Goal: Task Accomplishment & Management: Complete application form

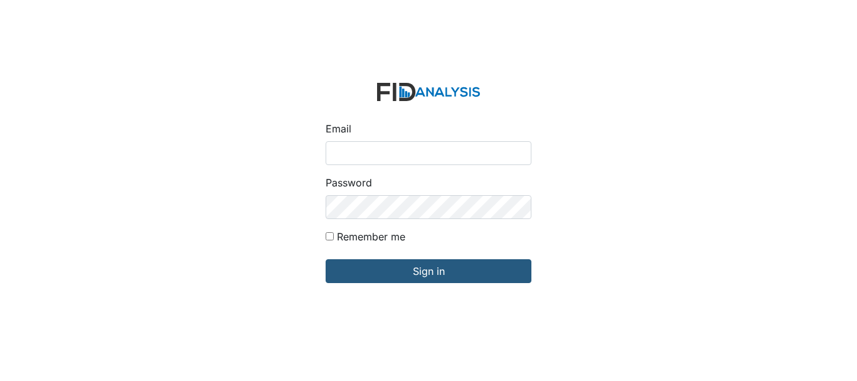
click at [369, 149] on input "Email" at bounding box center [429, 153] width 206 height 24
type input "[EMAIL_ADDRESS][DOMAIN_NAME]"
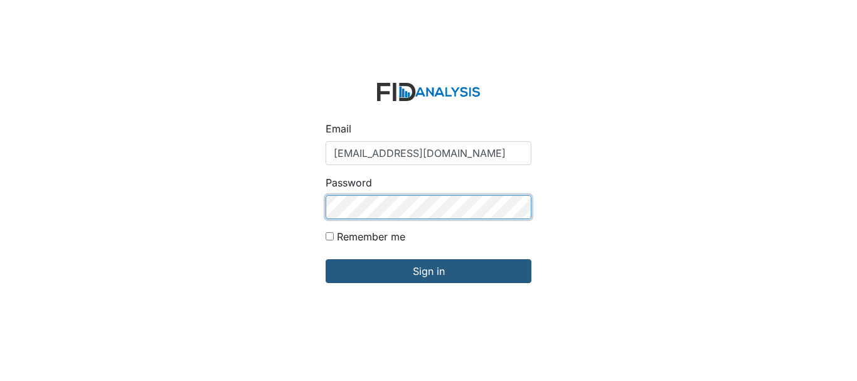
click at [326, 259] on input "Sign in" at bounding box center [429, 271] width 206 height 24
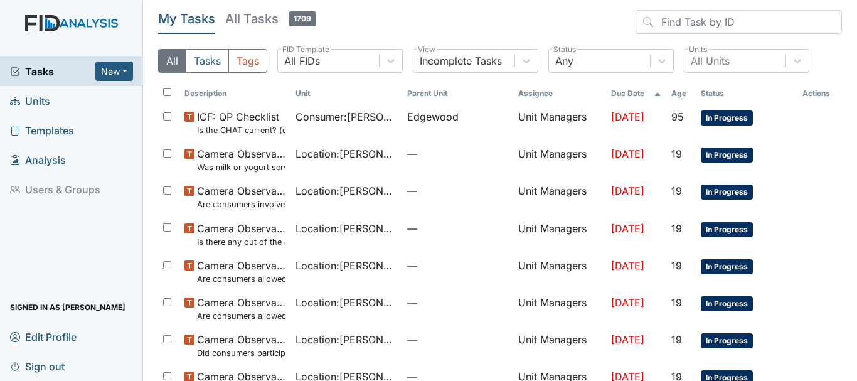
click at [37, 102] on span "Units" at bounding box center [30, 100] width 40 height 19
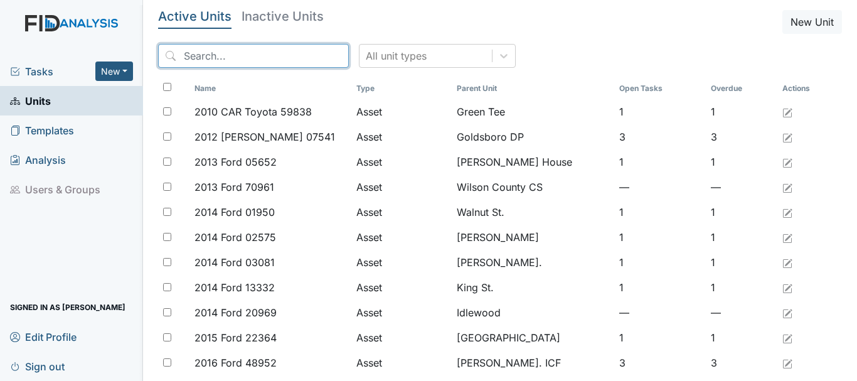
click at [208, 58] on input "search" at bounding box center [253, 56] width 191 height 24
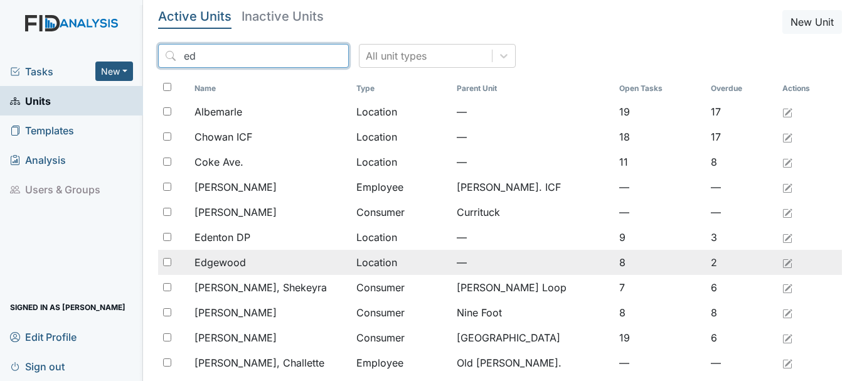
type input "ed"
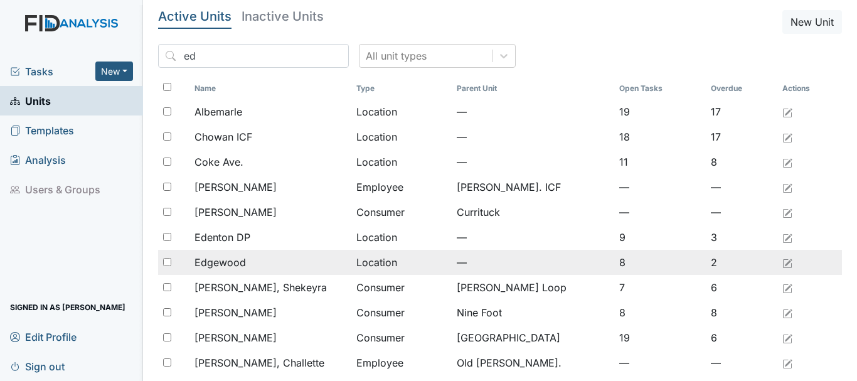
click at [168, 265] on input "checkbox" at bounding box center [167, 262] width 8 height 8
checkbox input "true"
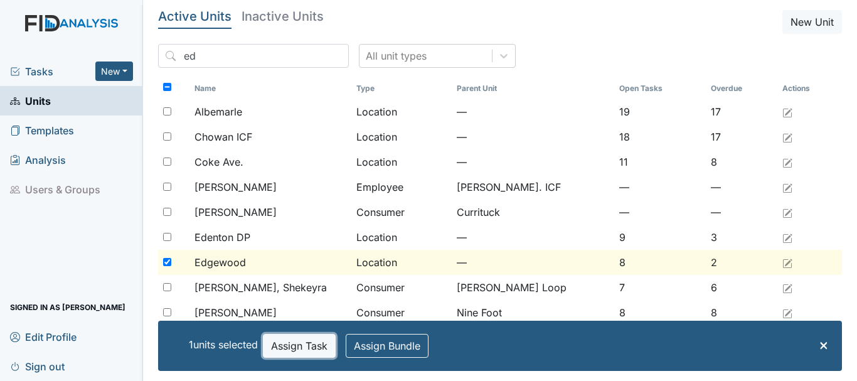
click at [281, 348] on button "Assign Task" at bounding box center [299, 346] width 73 height 24
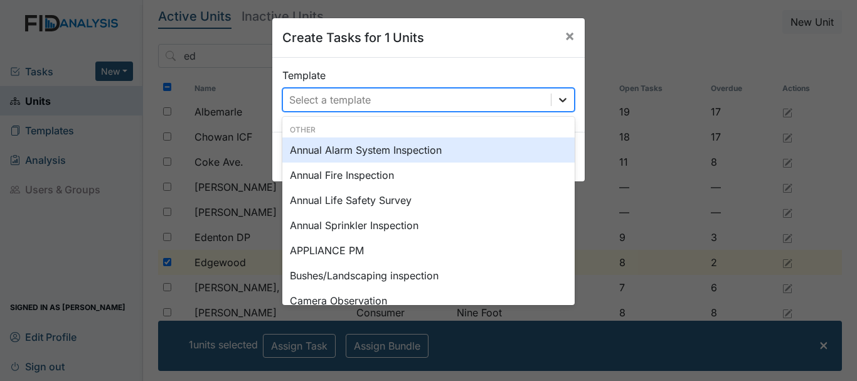
click at [557, 104] on icon at bounding box center [563, 100] width 13 height 13
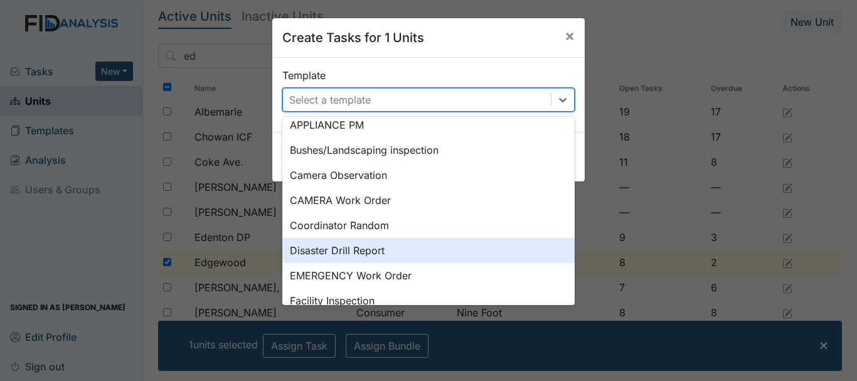
scroll to position [188, 0]
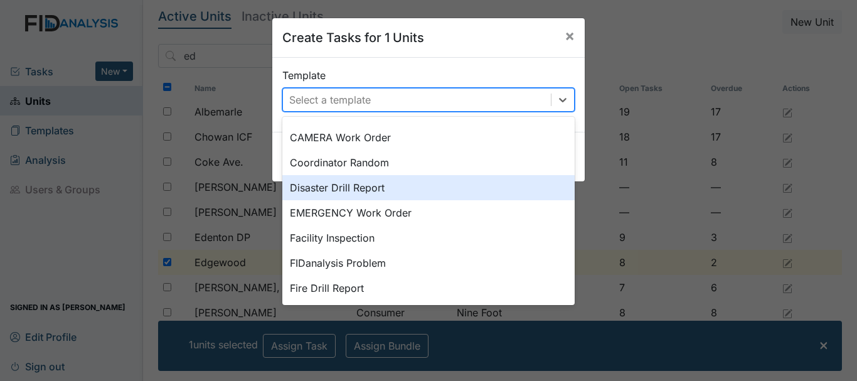
click at [332, 190] on div "Disaster Drill Report" at bounding box center [428, 187] width 292 height 25
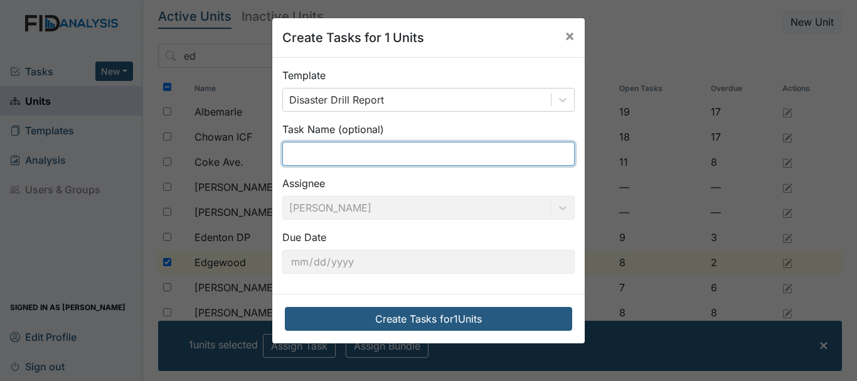
click at [344, 159] on input "text" at bounding box center [428, 154] width 292 height 24
click at [299, 154] on input "didaster" at bounding box center [428, 154] width 292 height 24
click at [328, 150] on input "daster" at bounding box center [428, 154] width 292 height 24
click at [375, 156] on input "Disaster drill 2nd" at bounding box center [428, 154] width 292 height 24
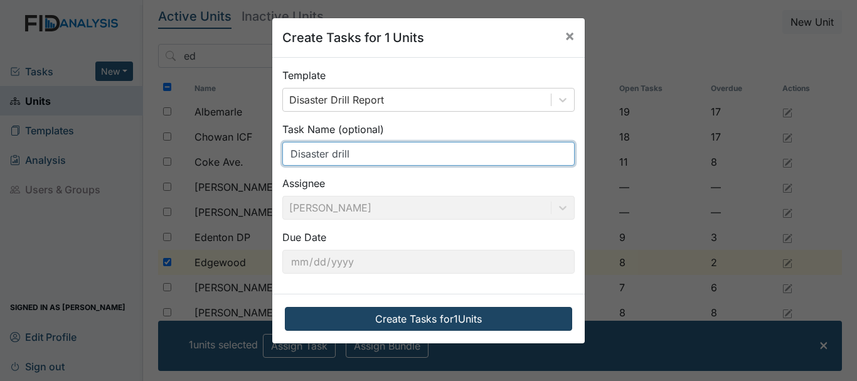
type input "Disaster drill"
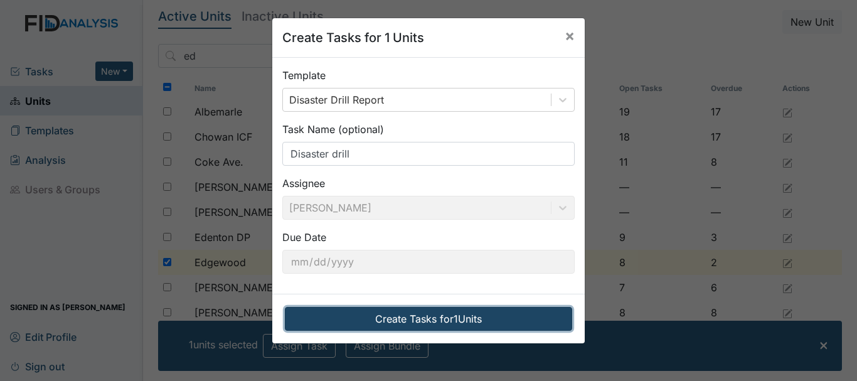
click at [407, 317] on button "Create Tasks for 1 Units" at bounding box center [428, 319] width 287 height 24
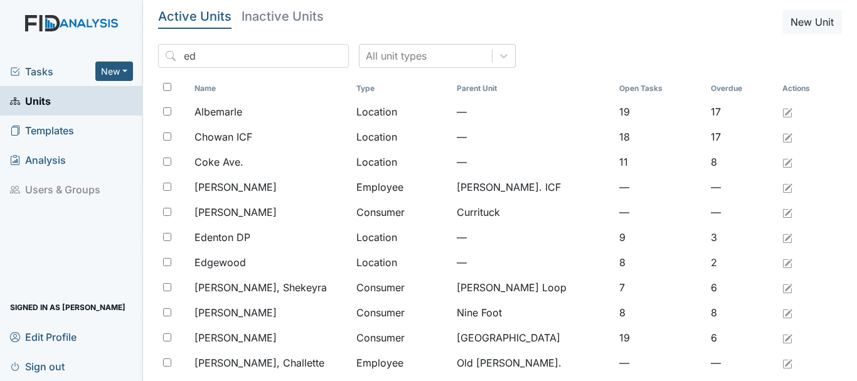
click at [36, 75] on span "Tasks" at bounding box center [52, 71] width 85 height 15
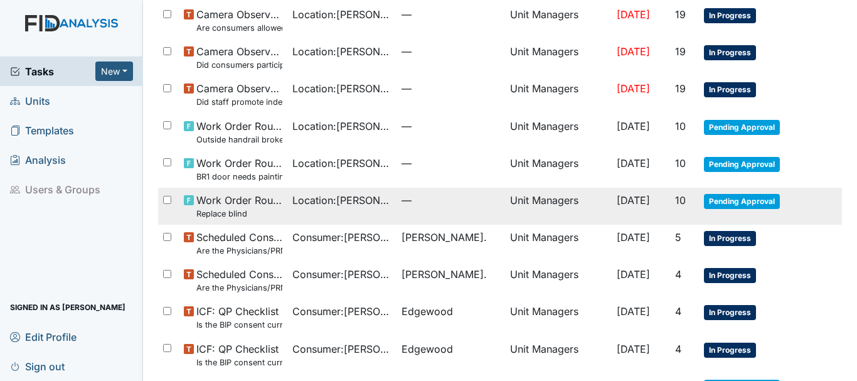
scroll to position [283, 0]
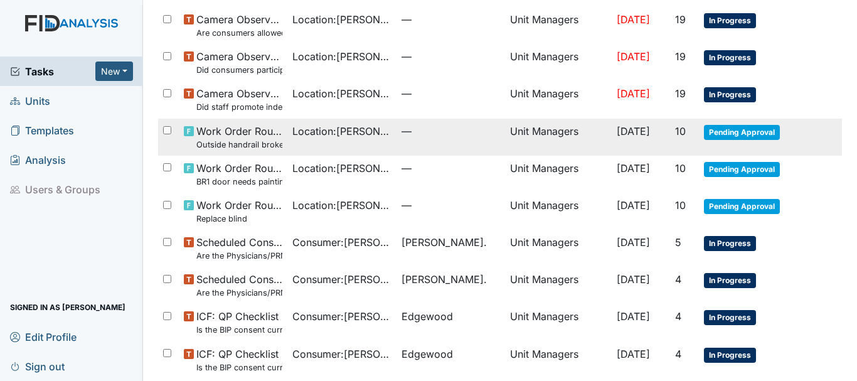
click at [710, 135] on span "Pending Approval" at bounding box center [742, 132] width 76 height 15
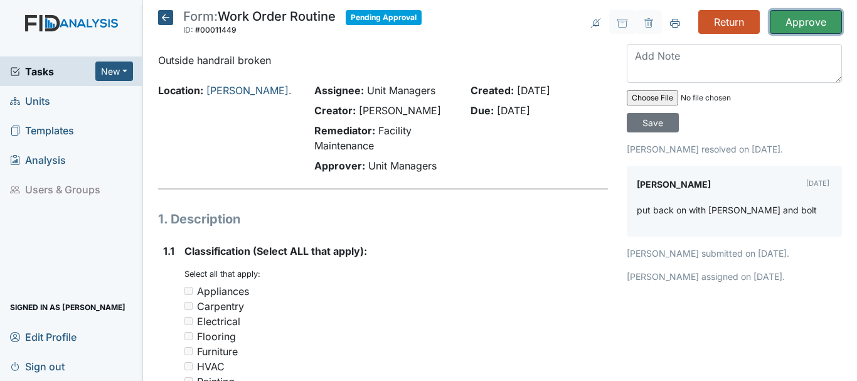
click at [780, 24] on input "Approve" at bounding box center [806, 22] width 72 height 24
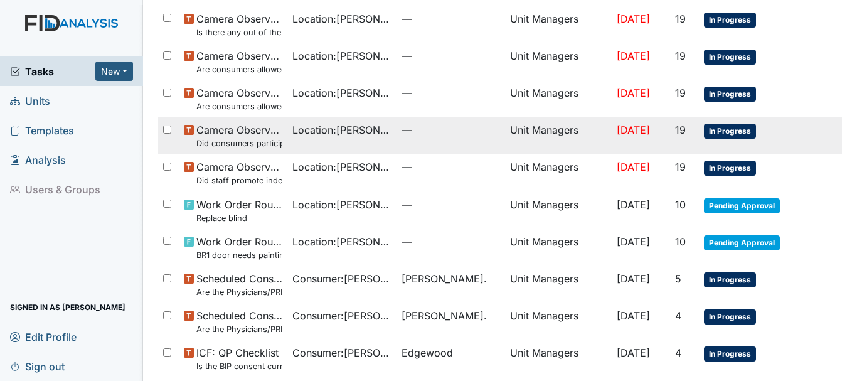
scroll to position [314, 0]
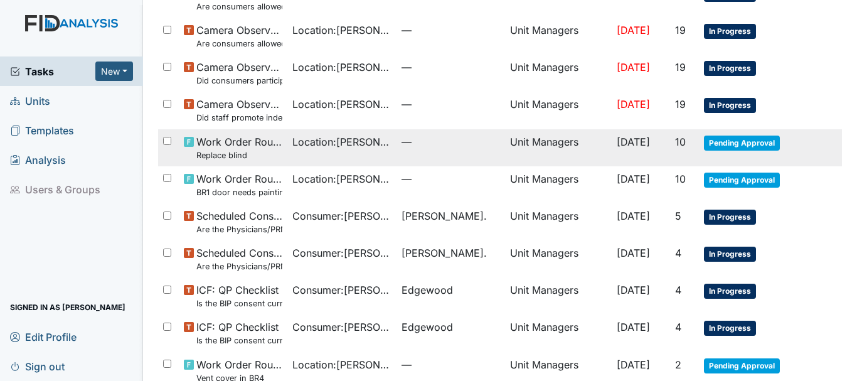
click at [708, 146] on span "Pending Approval" at bounding box center [742, 143] width 76 height 15
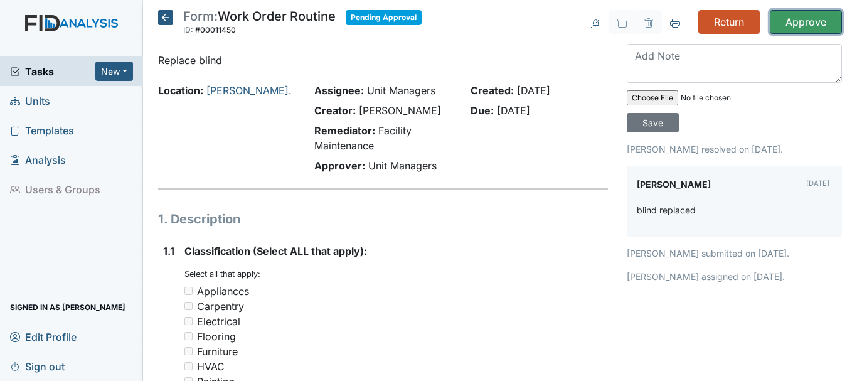
click at [784, 16] on input "Approve" at bounding box center [806, 22] width 72 height 24
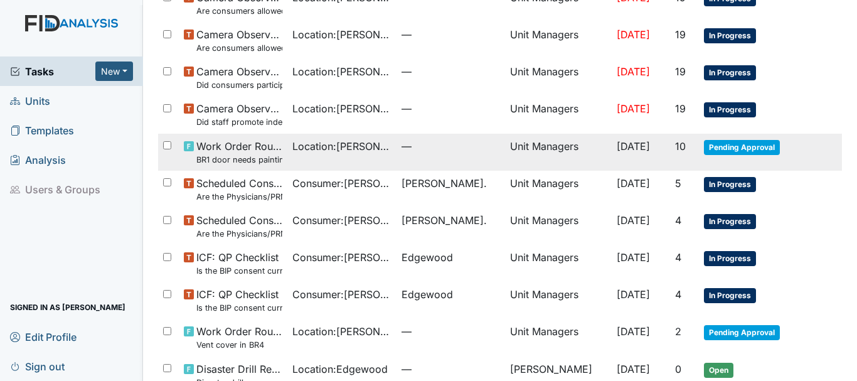
scroll to position [314, 0]
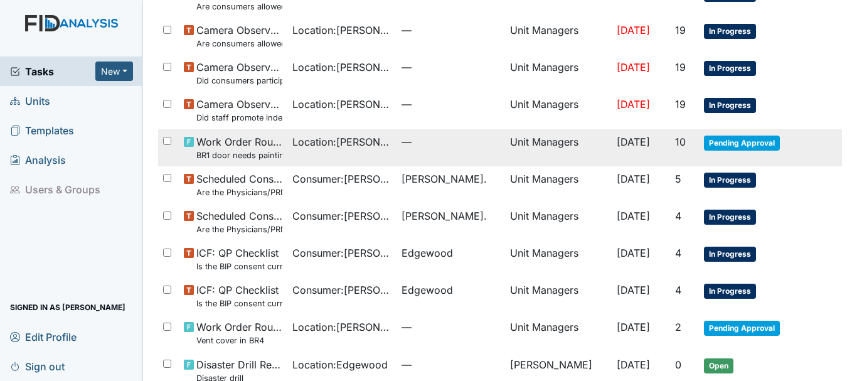
click at [704, 143] on span "Pending Approval" at bounding box center [742, 143] width 76 height 15
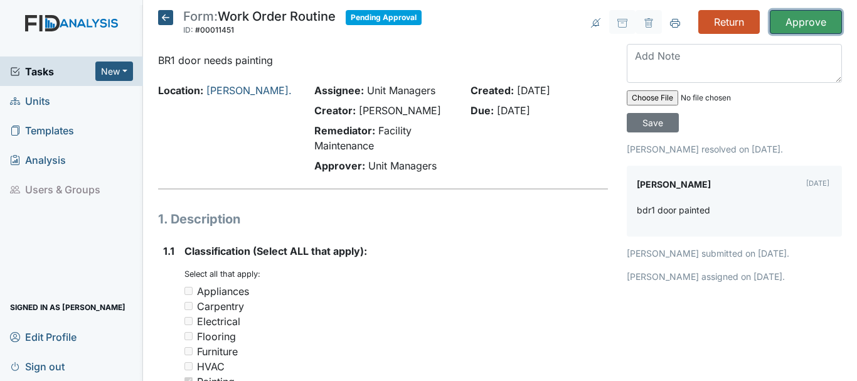
click at [788, 25] on input "Approve" at bounding box center [806, 22] width 72 height 24
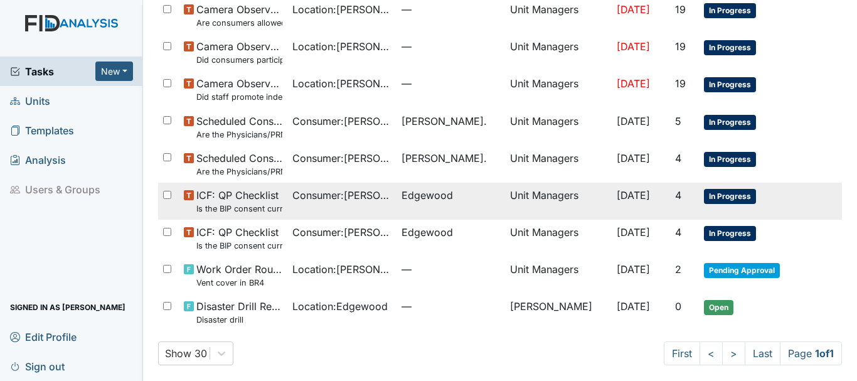
scroll to position [339, 0]
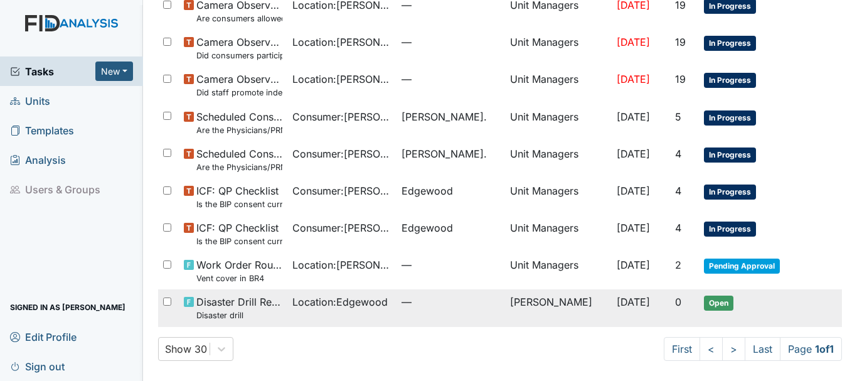
click at [307, 304] on span "Location : [GEOGRAPHIC_DATA]" at bounding box center [339, 301] width 95 height 15
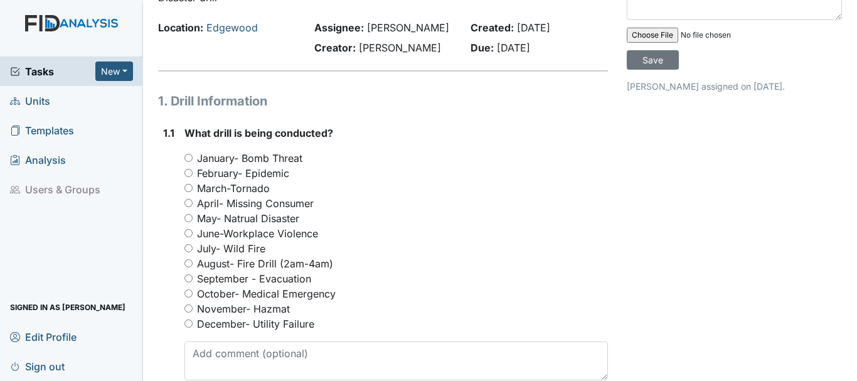
scroll to position [126, 0]
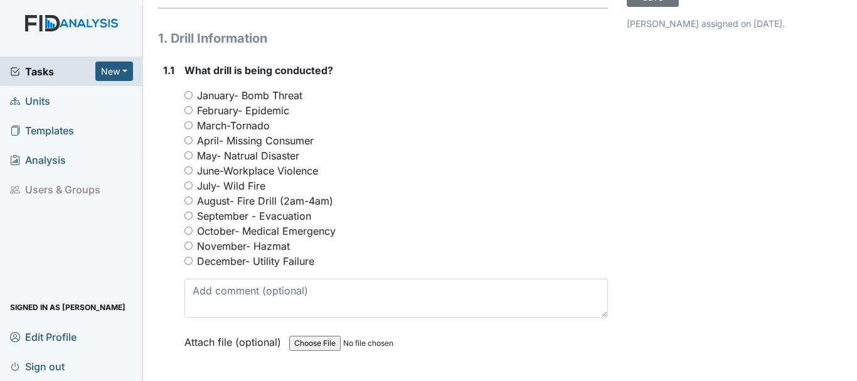
click at [189, 218] on input "September - Evacuation" at bounding box center [189, 216] width 8 height 8
radio input "true"
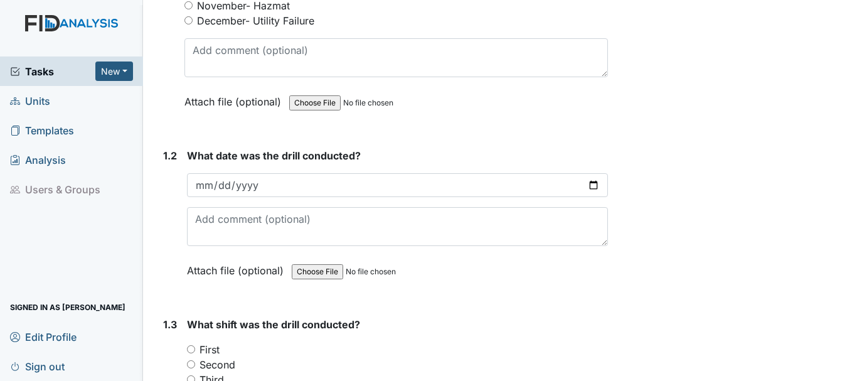
scroll to position [377, 0]
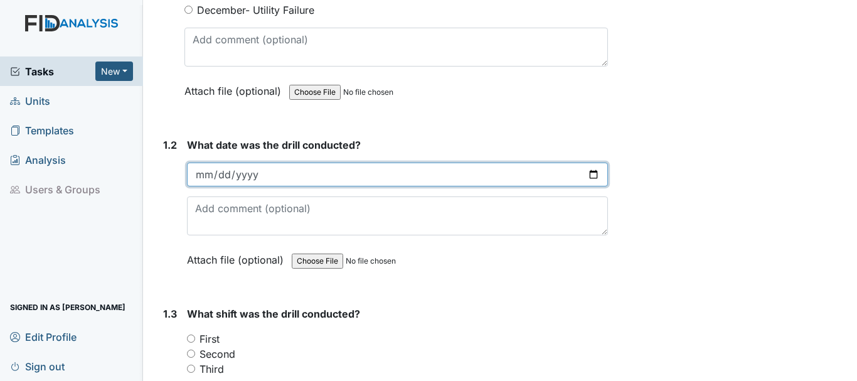
click at [220, 173] on input "date" at bounding box center [397, 175] width 421 height 24
click at [211, 170] on input "date" at bounding box center [397, 175] width 421 height 24
type input "2025-09-02"
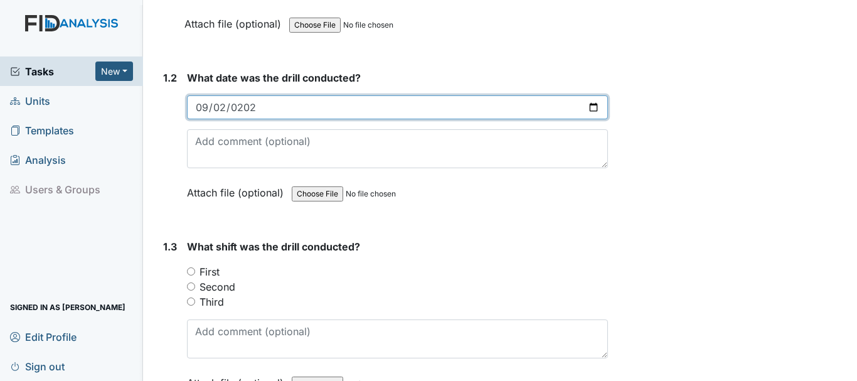
scroll to position [439, 0]
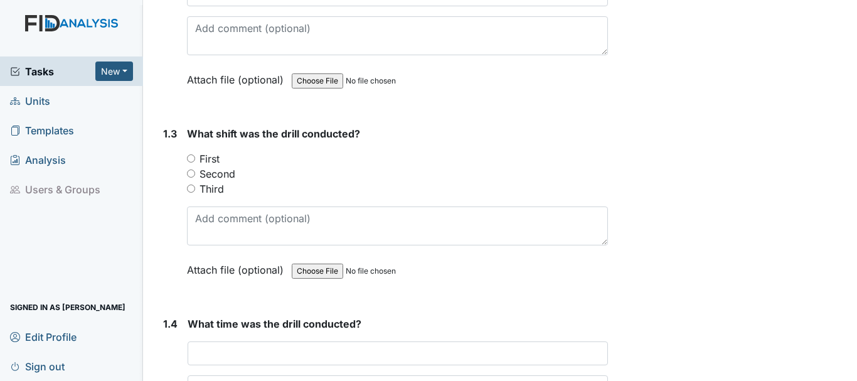
scroll to position [565, 0]
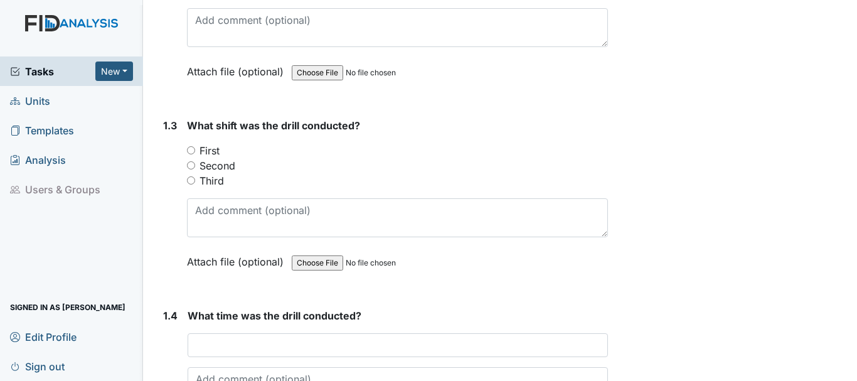
click at [193, 153] on input "First" at bounding box center [191, 150] width 8 height 8
radio input "true"
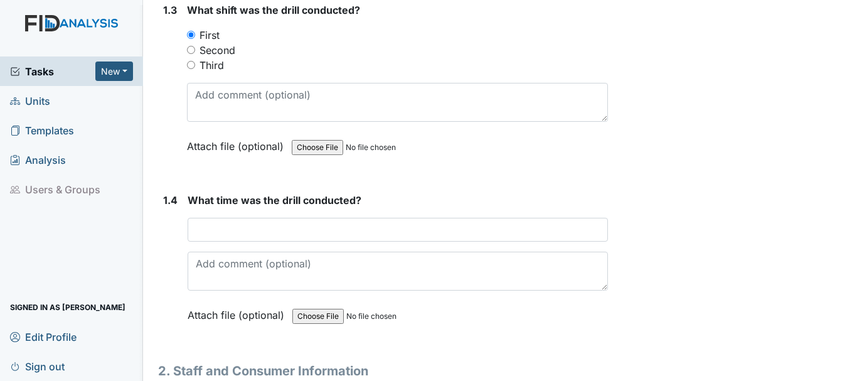
scroll to position [690, 0]
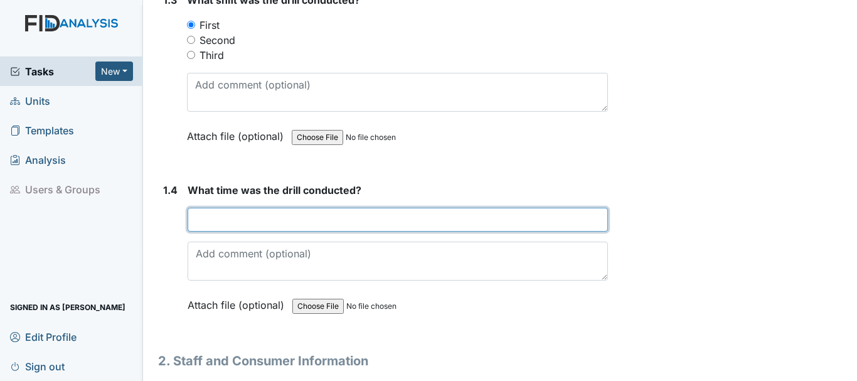
click at [255, 226] on input "text" at bounding box center [398, 220] width 421 height 24
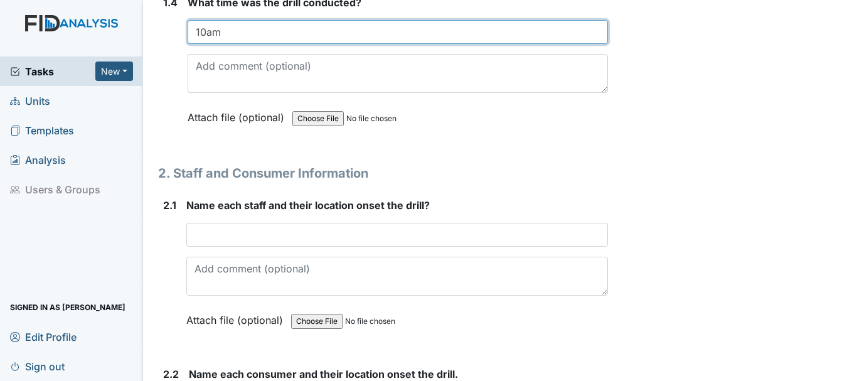
scroll to position [879, 0]
type input "10am"
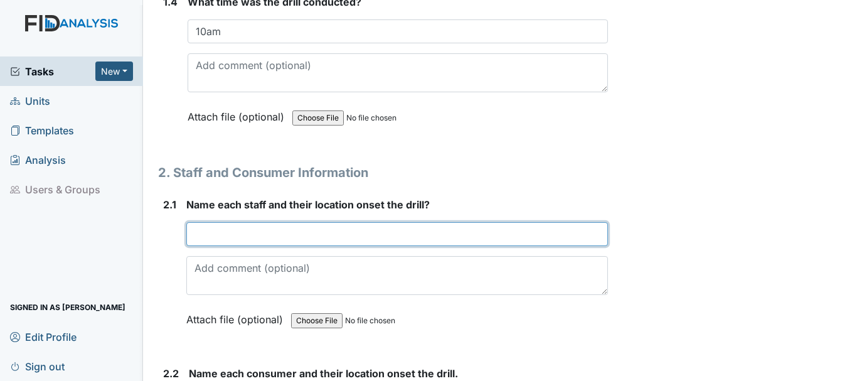
click at [223, 237] on input "text" at bounding box center [397, 234] width 422 height 24
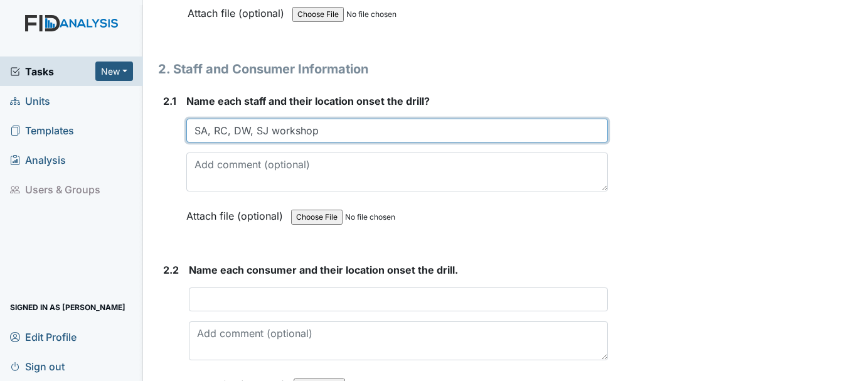
scroll to position [1004, 0]
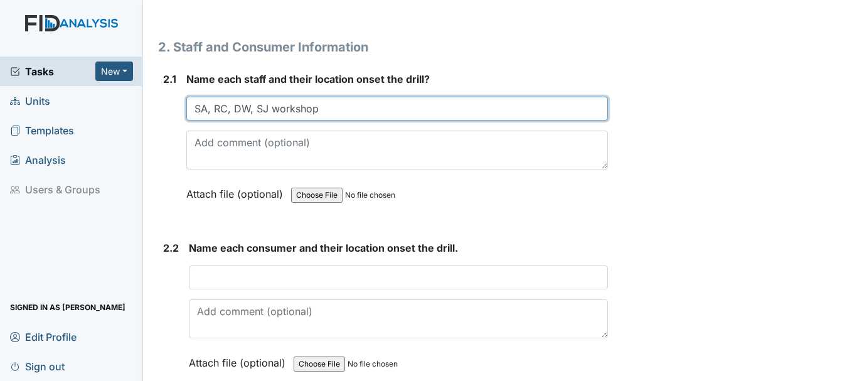
type input "SA, RC, DW, SJ workshop"
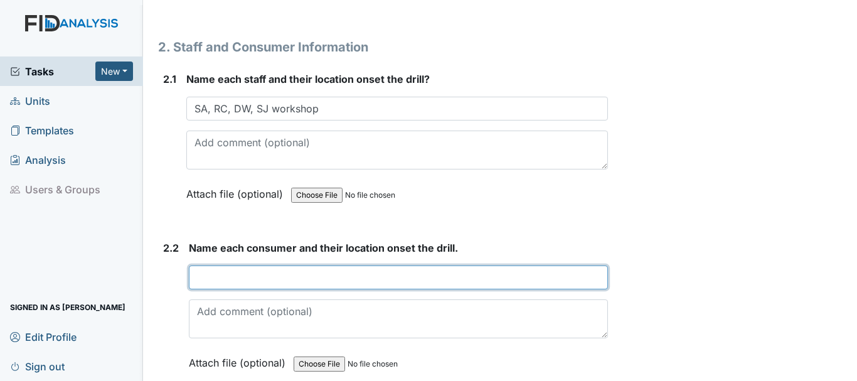
click at [281, 279] on input "text" at bounding box center [398, 277] width 419 height 24
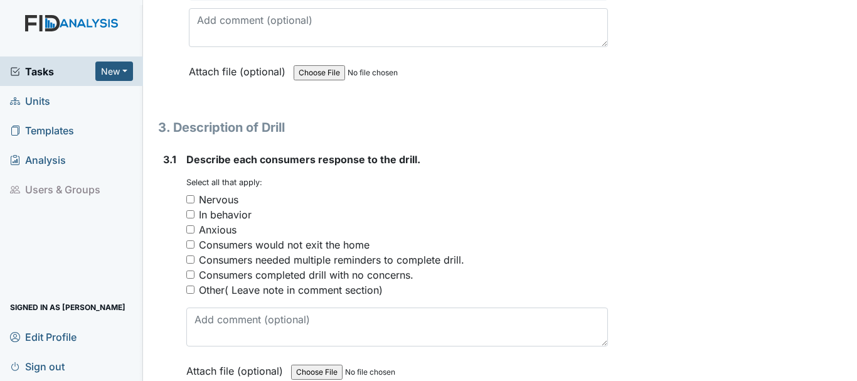
scroll to position [1318, 0]
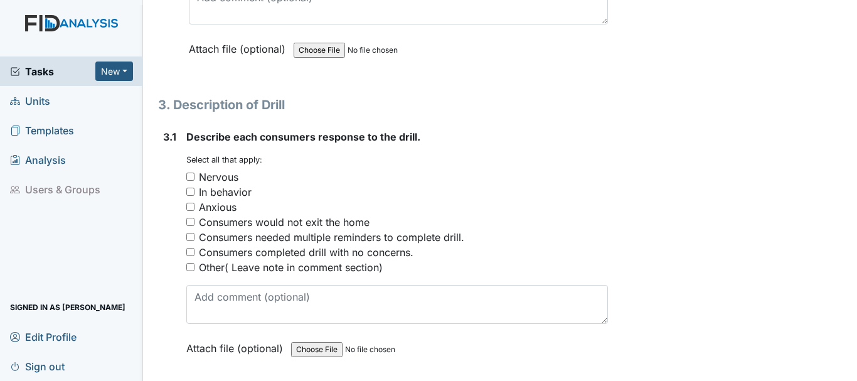
type input "LB MB MW JW DW CT workshop"
click at [189, 254] on input "Consumers completed drill with no concerns." at bounding box center [190, 252] width 8 height 8
checkbox input "true"
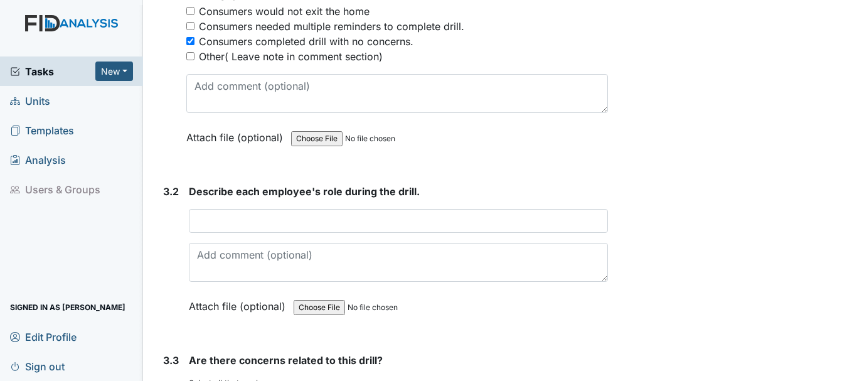
scroll to position [1569, 0]
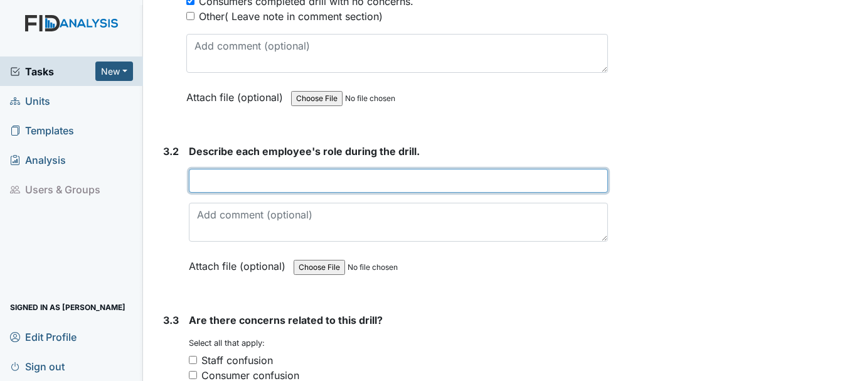
click at [271, 190] on input "text" at bounding box center [398, 181] width 419 height 24
type input "L"
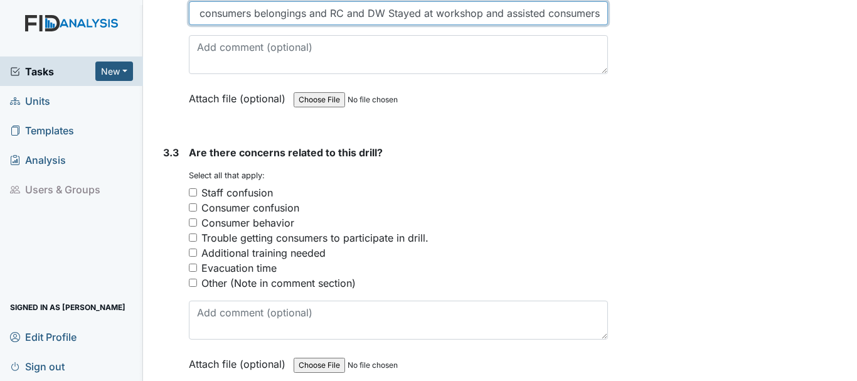
scroll to position [1757, 0]
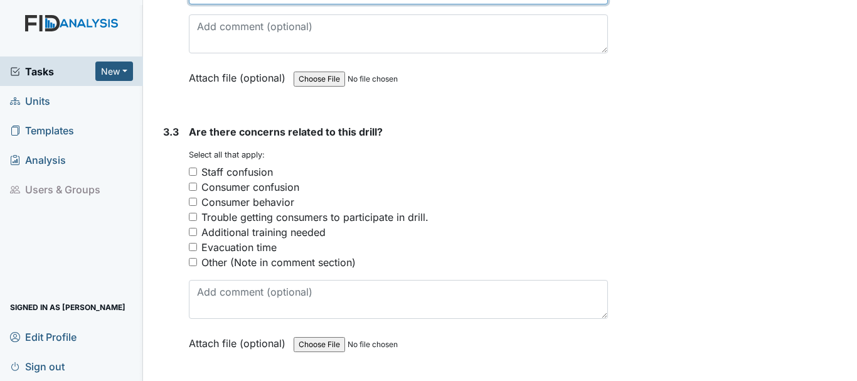
type input "Everyone at workshop, House flooded. SA, Went with SJ to collect consumers belo…"
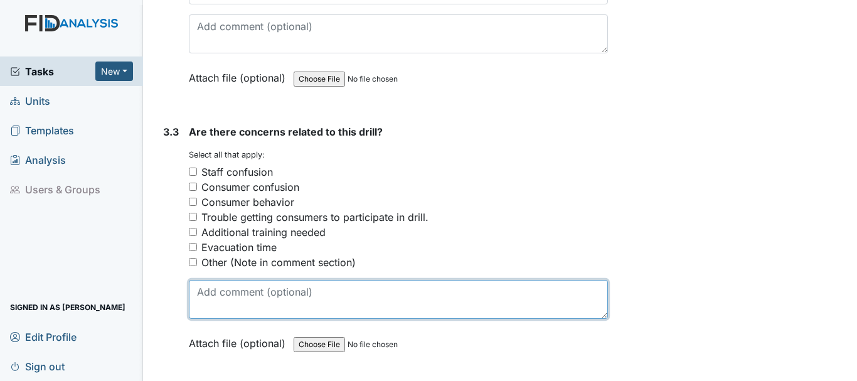
scroll to position [0, 0]
click at [245, 308] on textarea at bounding box center [398, 299] width 419 height 39
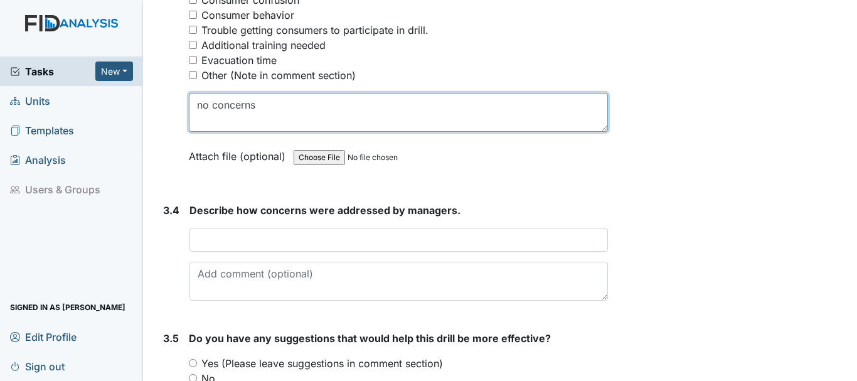
scroll to position [1946, 0]
type textarea "no concerns"
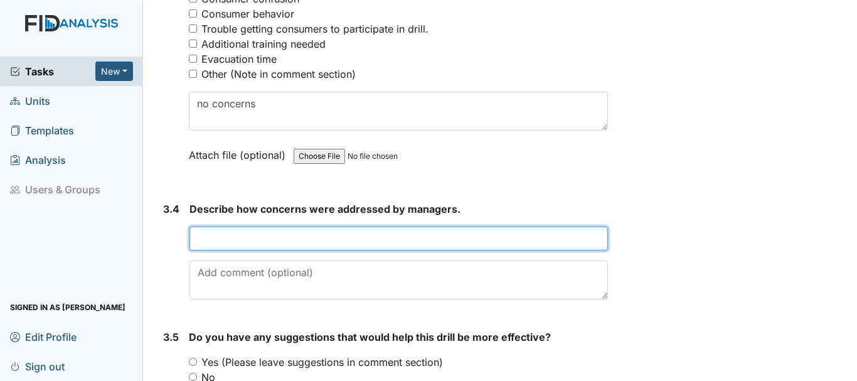
click at [286, 230] on input "text" at bounding box center [399, 239] width 419 height 24
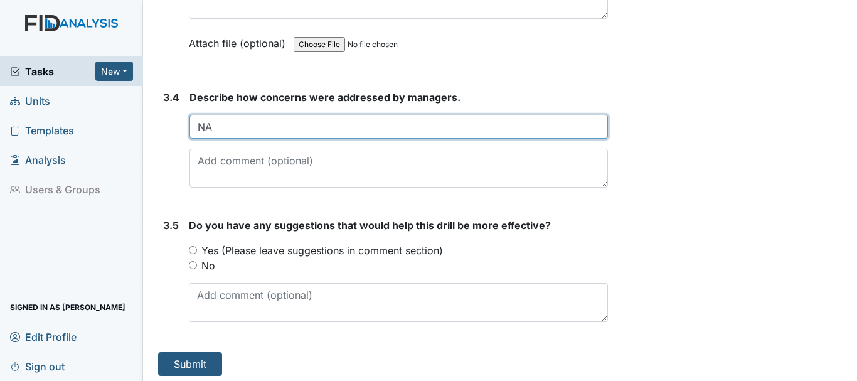
scroll to position [2062, 0]
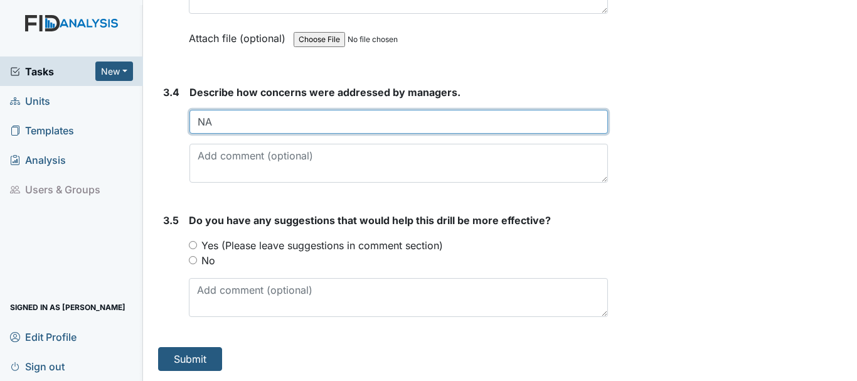
type input "NA"
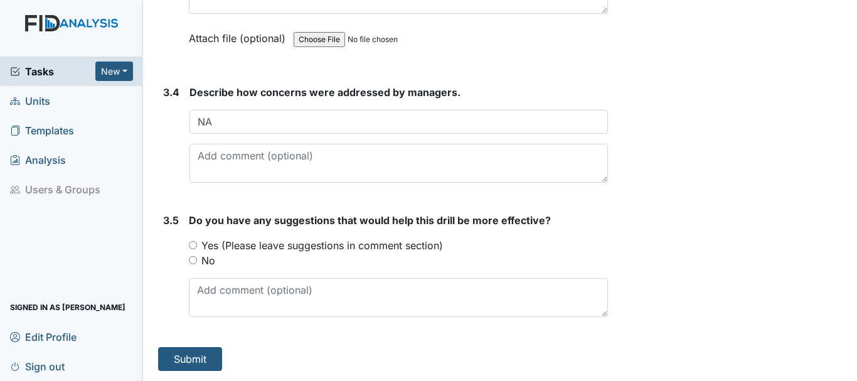
click at [190, 260] on input "No" at bounding box center [193, 260] width 8 height 8
radio input "true"
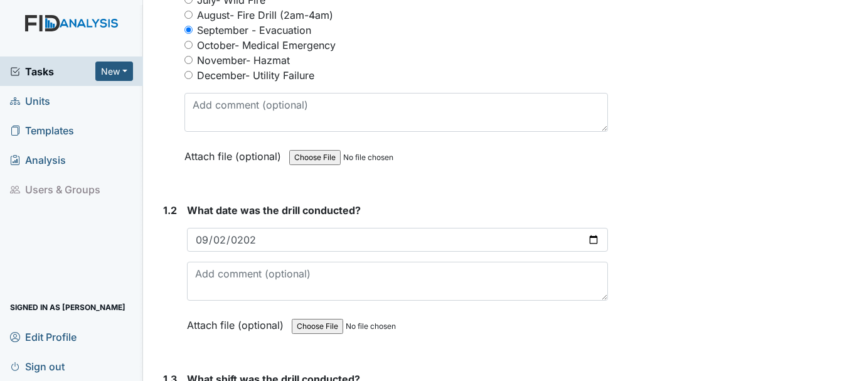
scroll to position [314, 0]
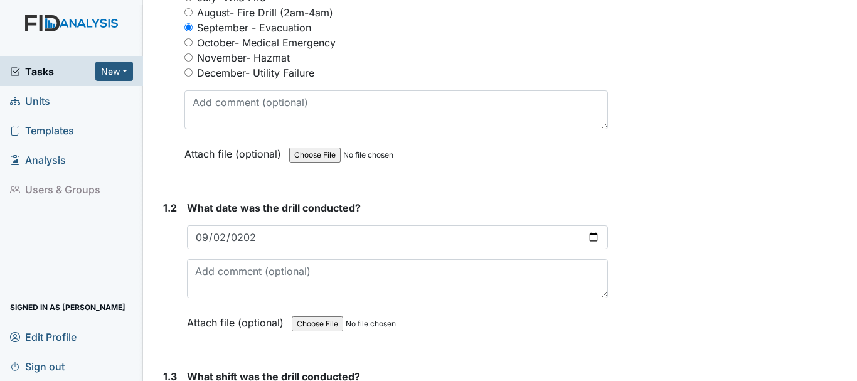
click at [316, 158] on input "file" at bounding box center [374, 155] width 171 height 30
type input "C:\fakepath\Evacuation Census.pdf"
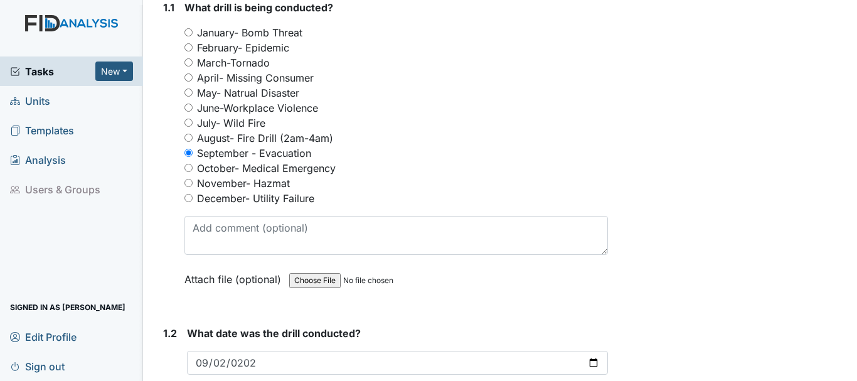
scroll to position [0, 0]
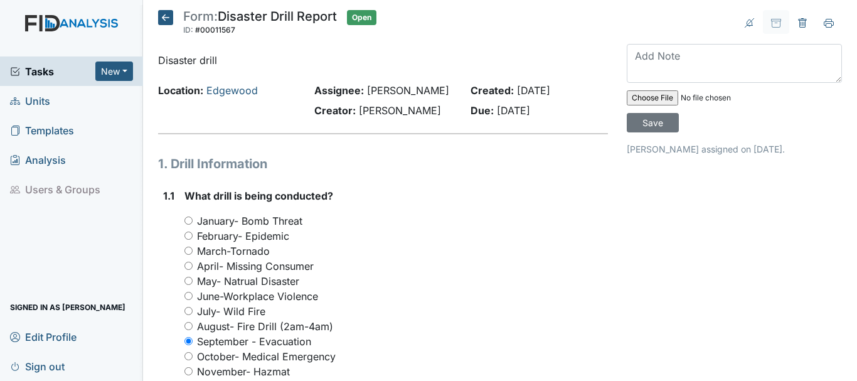
click at [651, 99] on input "file" at bounding box center [712, 98] width 171 height 30
type input "C:\fakepath\Evacuation Census.pdf"
click at [648, 125] on input "Save" at bounding box center [653, 122] width 52 height 19
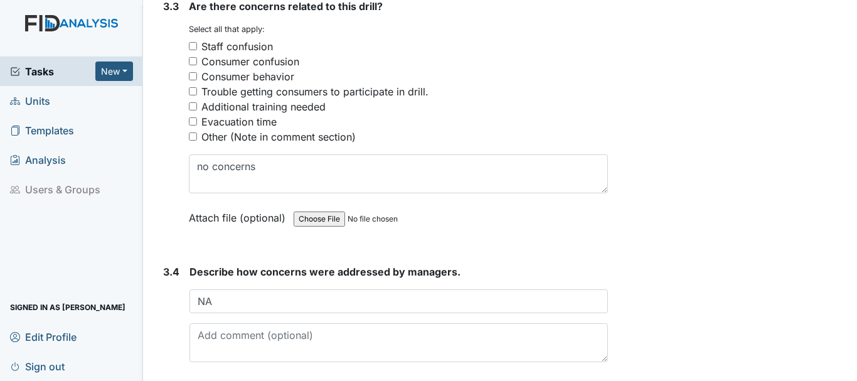
scroll to position [2062, 0]
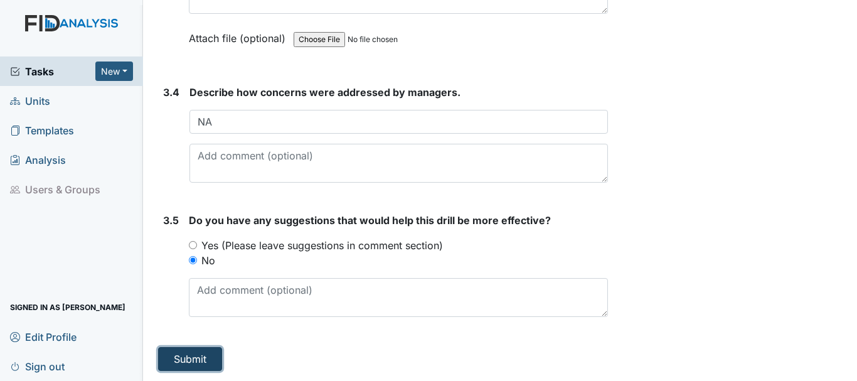
click at [190, 352] on button "Submit" at bounding box center [190, 359] width 64 height 24
